Goal: Navigation & Orientation: Find specific page/section

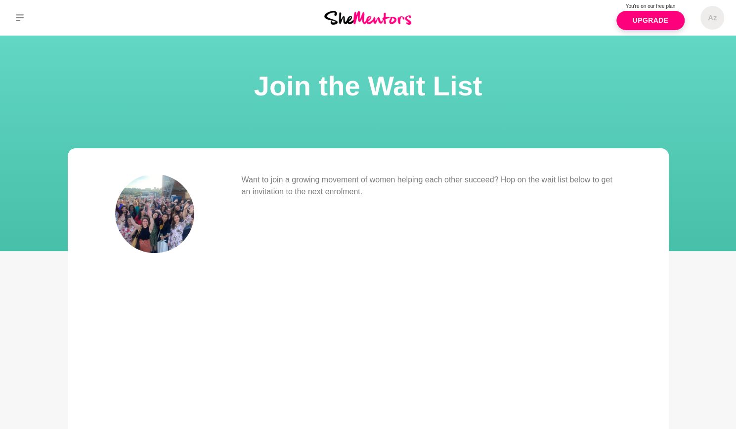
click at [385, 18] on img at bounding box center [367, 17] width 87 height 13
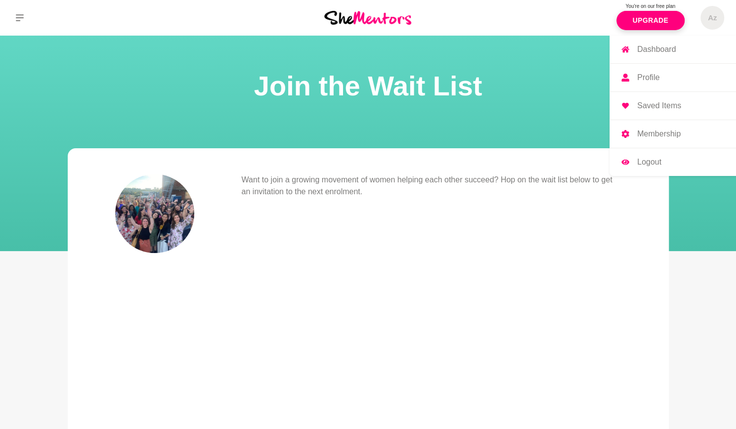
click at [649, 138] on link "Membership" at bounding box center [672, 134] width 126 height 28
click at [663, 76] on link "Profile" at bounding box center [672, 78] width 126 height 28
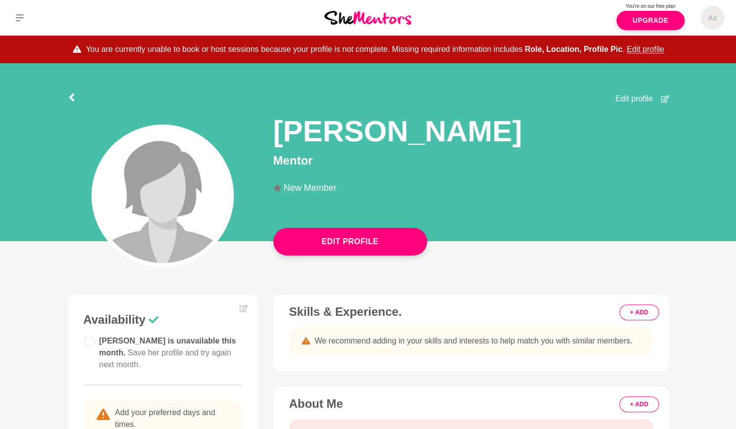
click at [491, 181] on div "New Member" at bounding box center [470, 192] width 395 height 35
click at [663, 98] on icon at bounding box center [665, 99] width 8 height 8
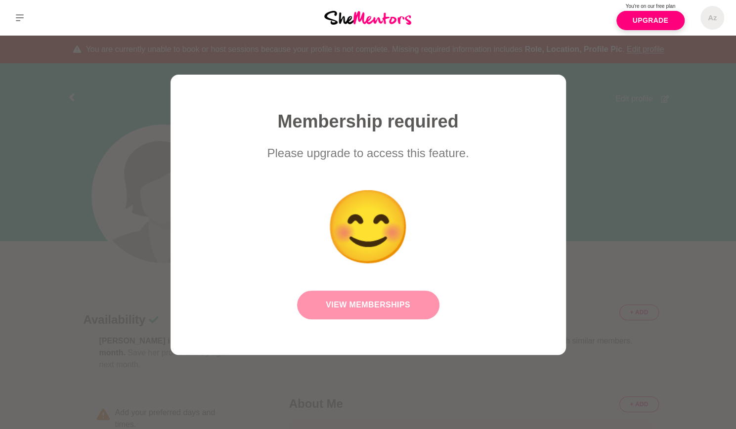
click at [379, 310] on link "View Memberships" at bounding box center [368, 305] width 142 height 29
